Goal: Obtain resource: Download file/media

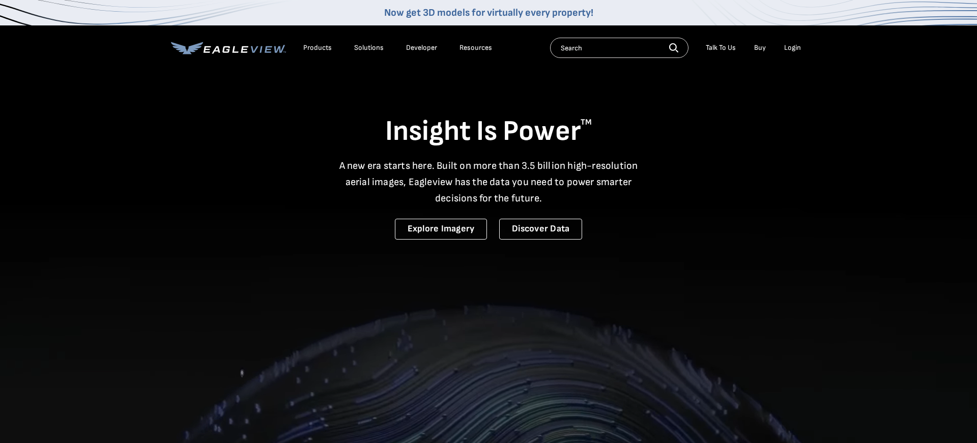
click at [792, 50] on div "Login" at bounding box center [792, 47] width 17 height 9
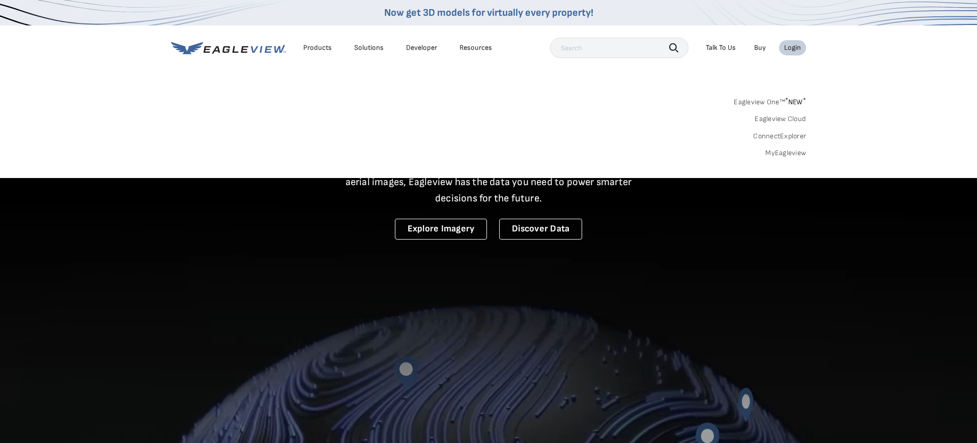
click at [798, 156] on link "MyEagleview" at bounding box center [786, 153] width 41 height 9
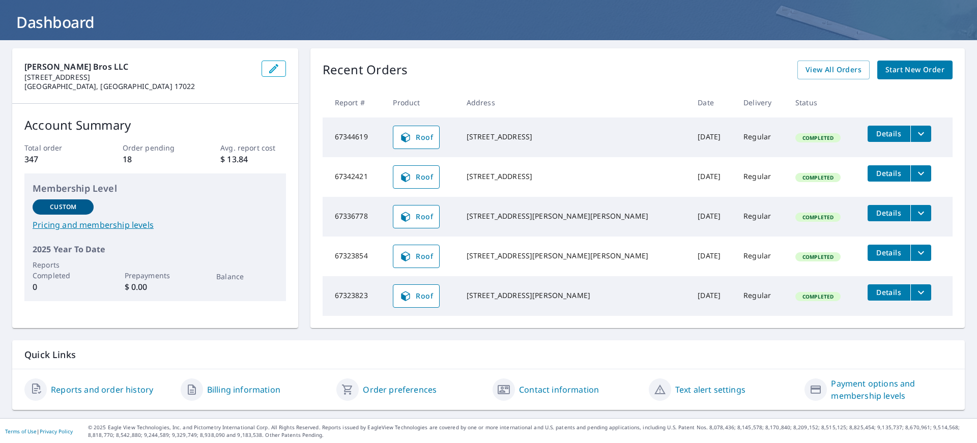
scroll to position [55, 0]
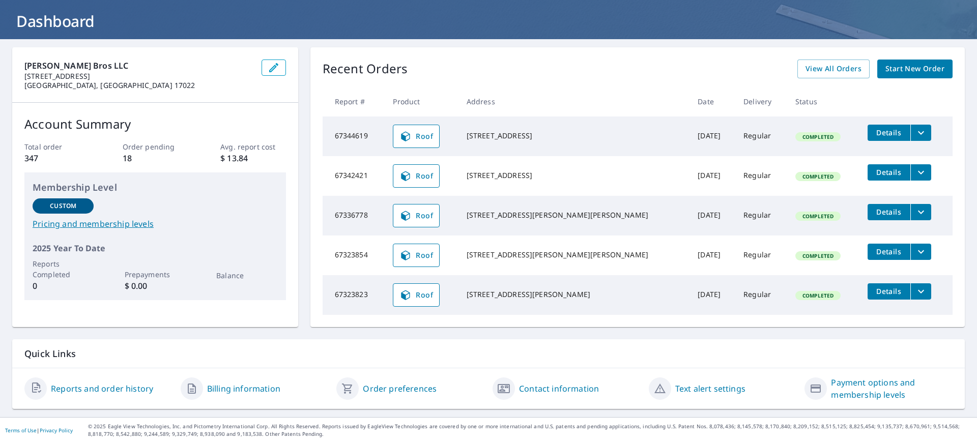
click at [918, 292] on icon "filesDropdownBtn-67323823" at bounding box center [921, 292] width 6 height 4
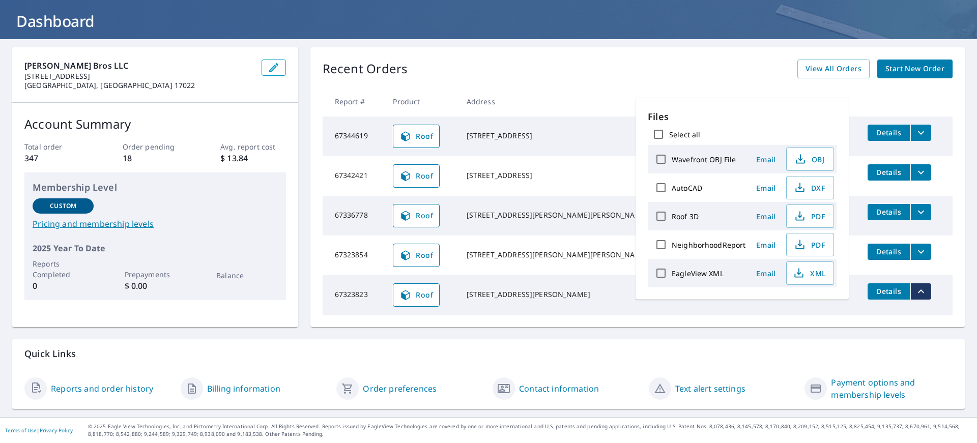
click at [874, 292] on span "Details" at bounding box center [889, 292] width 31 height 10
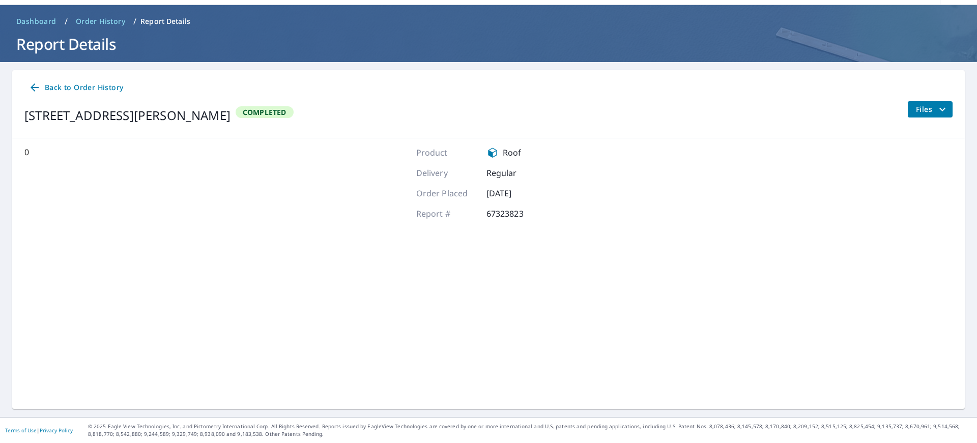
scroll to position [32, 0]
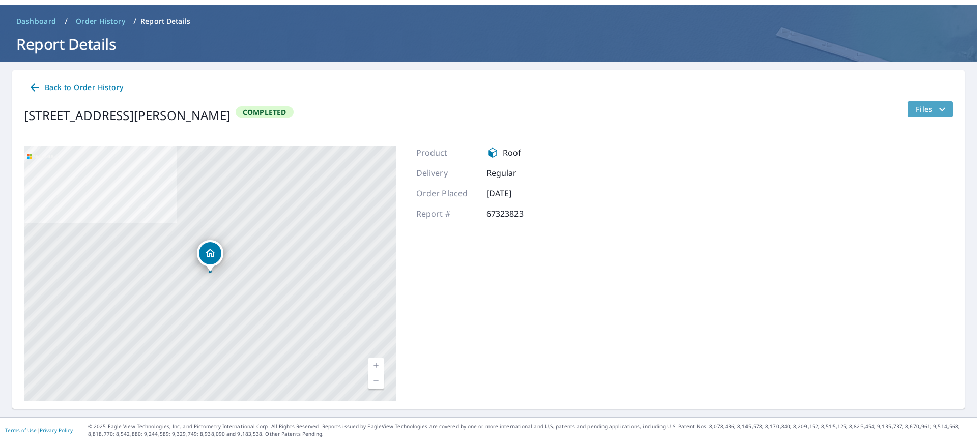
click at [936, 104] on span "Files" at bounding box center [932, 109] width 33 height 12
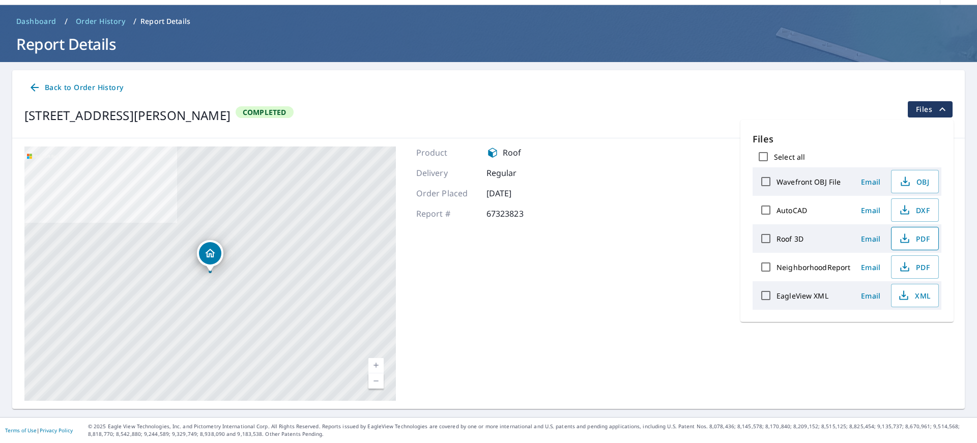
click at [912, 243] on span "PDF" at bounding box center [914, 239] width 33 height 12
